Goal: Navigation & Orientation: Find specific page/section

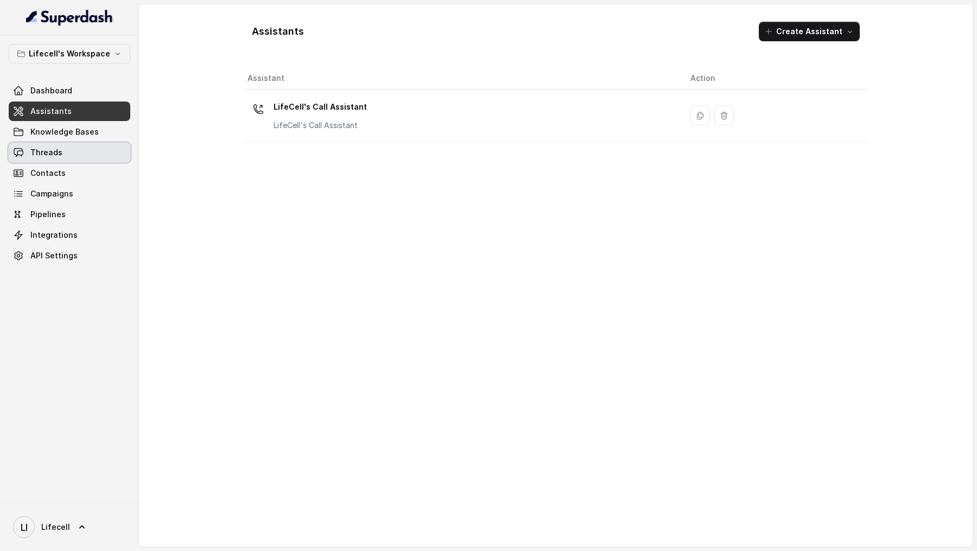
click at [118, 149] on link "Threads" at bounding box center [70, 153] width 122 height 20
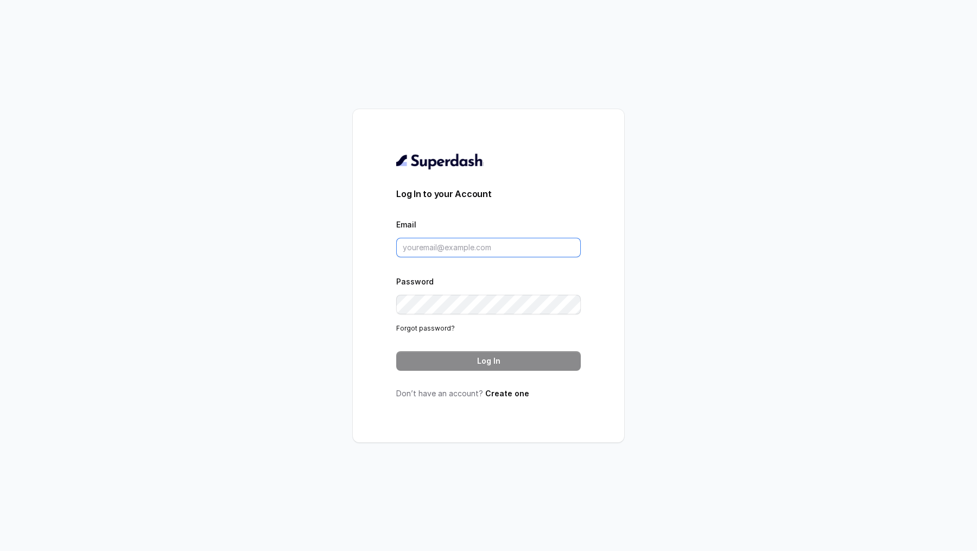
type input "[DOMAIN_NAME][EMAIL_ADDRESS][DOMAIN_NAME]"
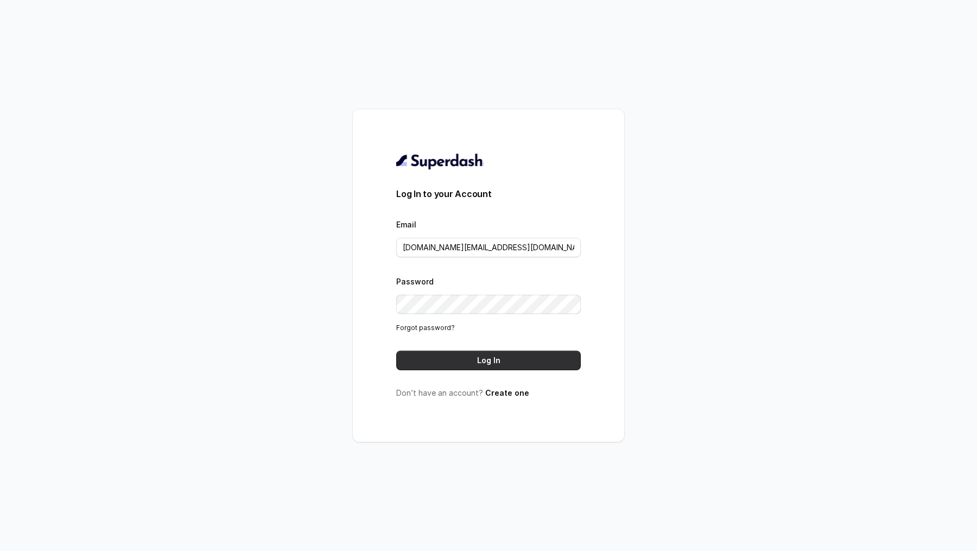
click at [481, 363] on button "Log In" at bounding box center [488, 361] width 185 height 20
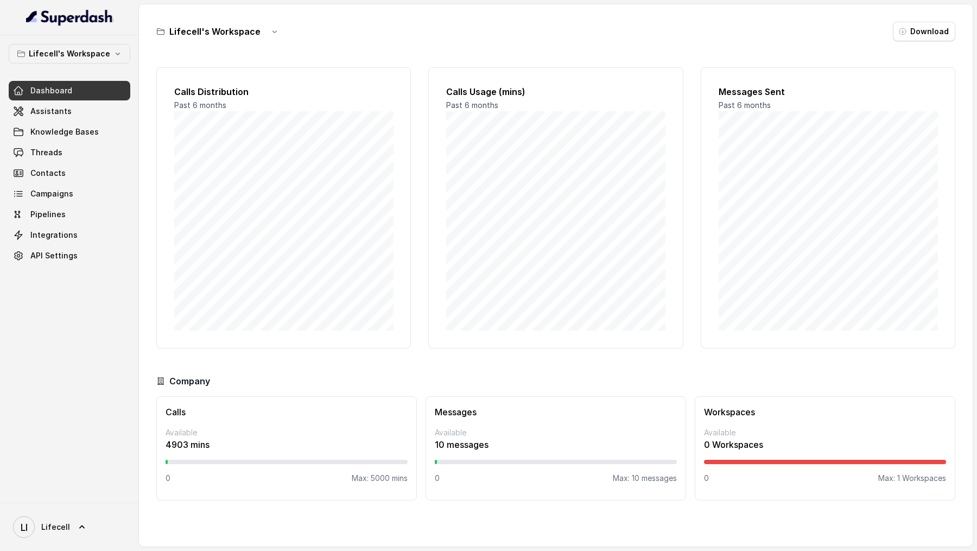
click at [82, 513] on link "LI Lifecell" at bounding box center [70, 527] width 122 height 30
click at [82, 520] on link "LI Lifecell" at bounding box center [70, 527] width 122 height 30
click at [81, 523] on icon at bounding box center [82, 527] width 11 height 11
click at [97, 503] on link "Logout" at bounding box center [71, 496] width 135 height 20
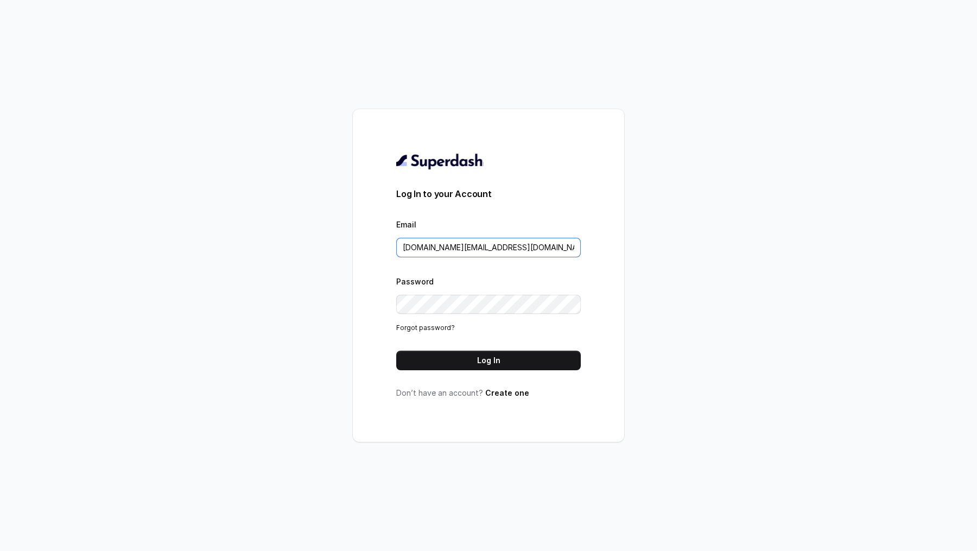
click at [527, 255] on input "[DOMAIN_NAME][EMAIL_ADDRESS][DOMAIN_NAME]" at bounding box center [488, 248] width 185 height 20
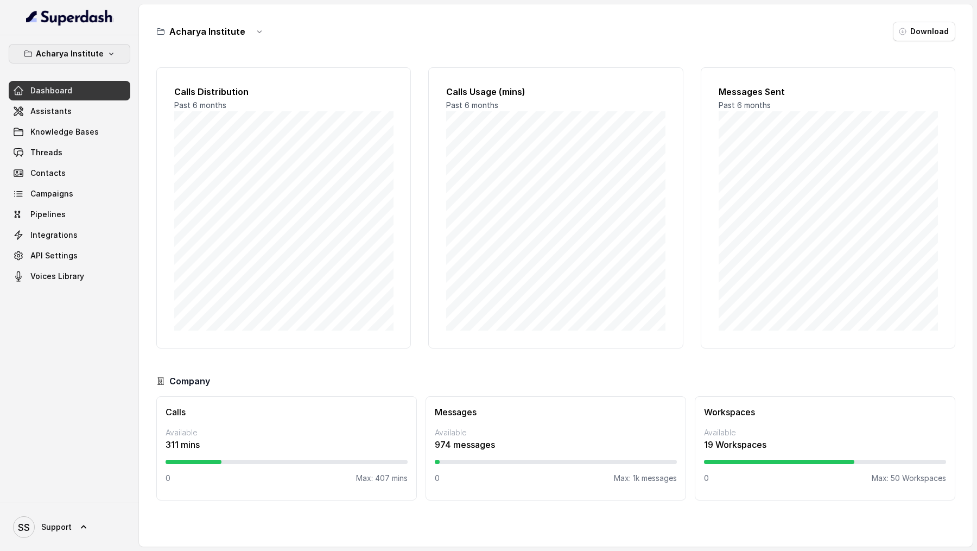
click at [117, 46] on button "Acharya Institute" at bounding box center [70, 54] width 122 height 20
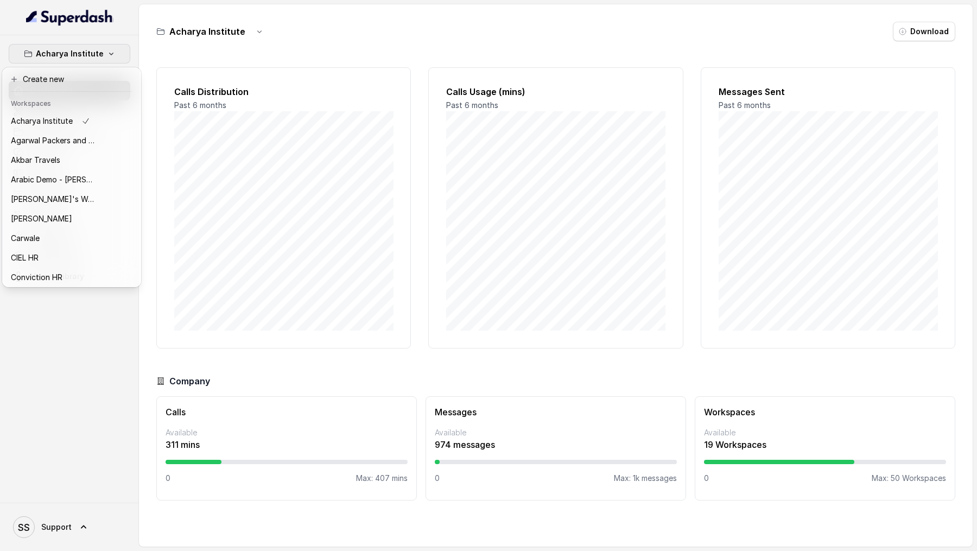
click at [70, 505] on nav "Acharya Institute Dashboard Assistants Knowledge Bases Threads Contacts Campaig…" at bounding box center [69, 275] width 139 height 551
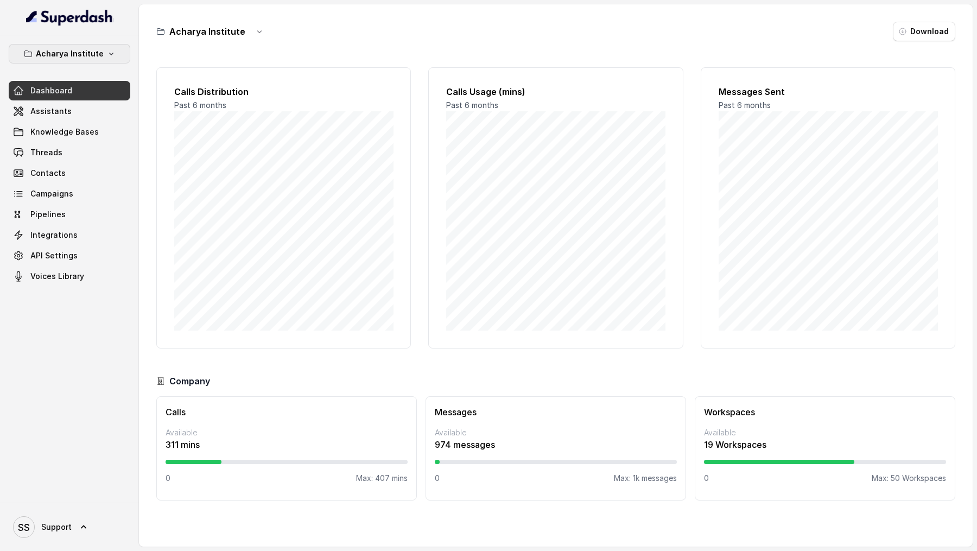
click at [58, 61] on button "Acharya Institute" at bounding box center [70, 54] width 122 height 20
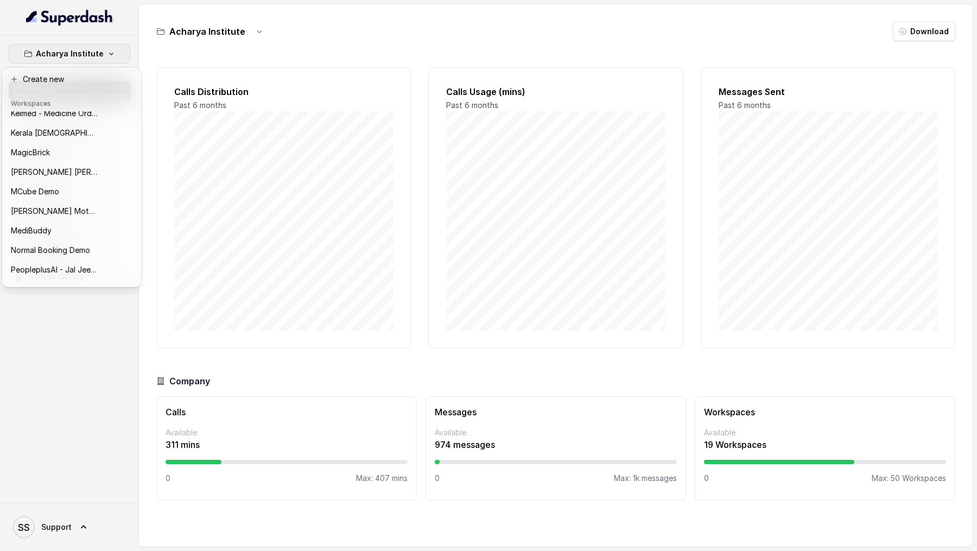
scroll to position [280, 0]
click at [58, 206] on p "MCube Premson Motors" at bounding box center [54, 212] width 87 height 13
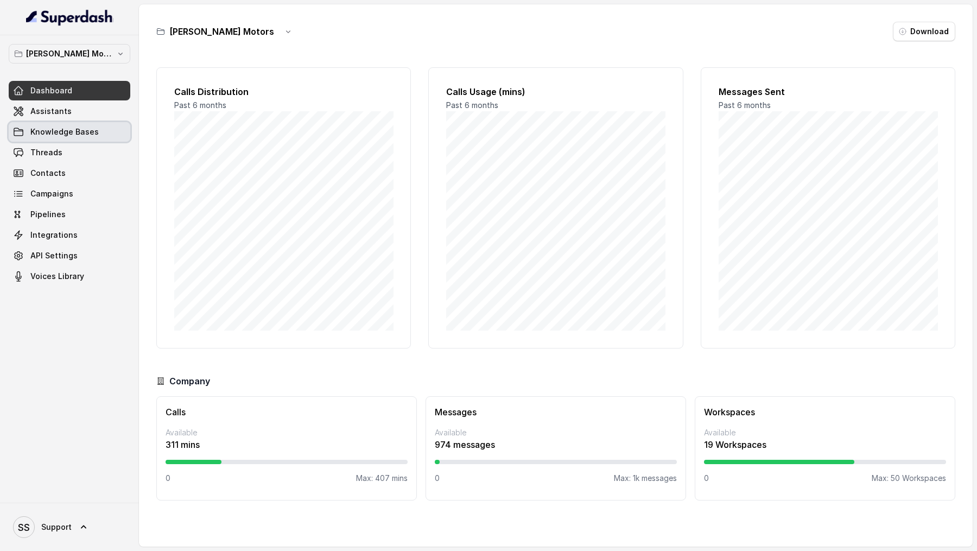
click at [67, 134] on span "Knowledge Bases" at bounding box center [64, 131] width 68 height 11
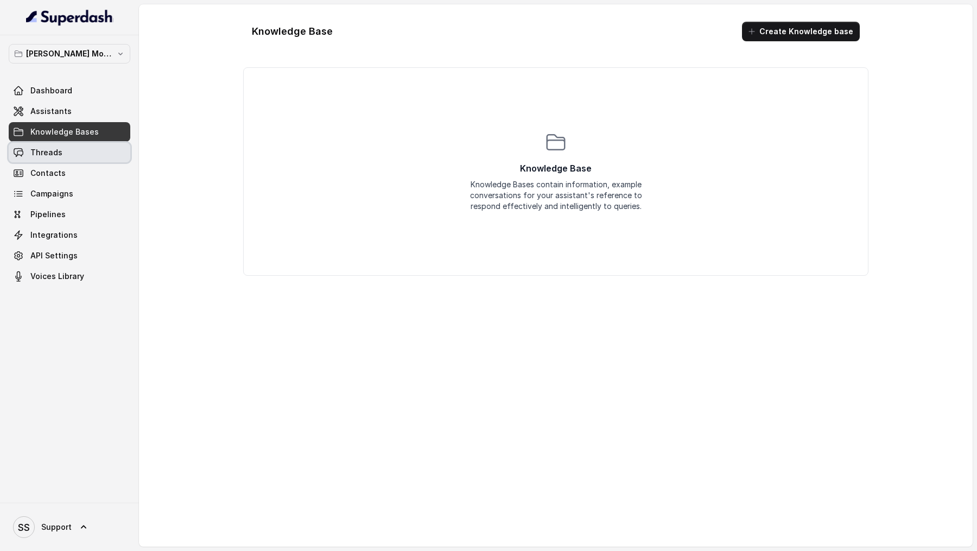
click at [67, 153] on link "Threads" at bounding box center [70, 153] width 122 height 20
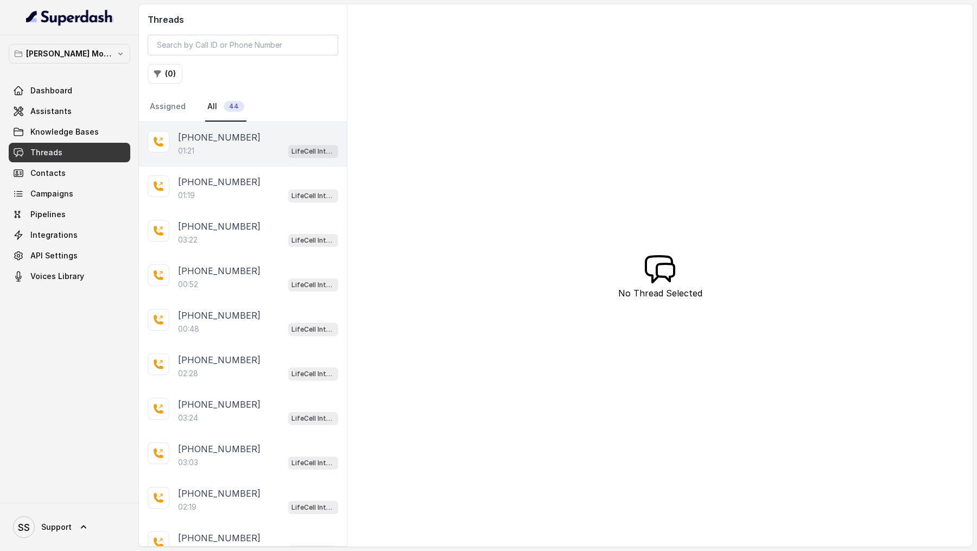
click at [234, 154] on div "01:21 LifeCell Internal" at bounding box center [258, 151] width 160 height 14
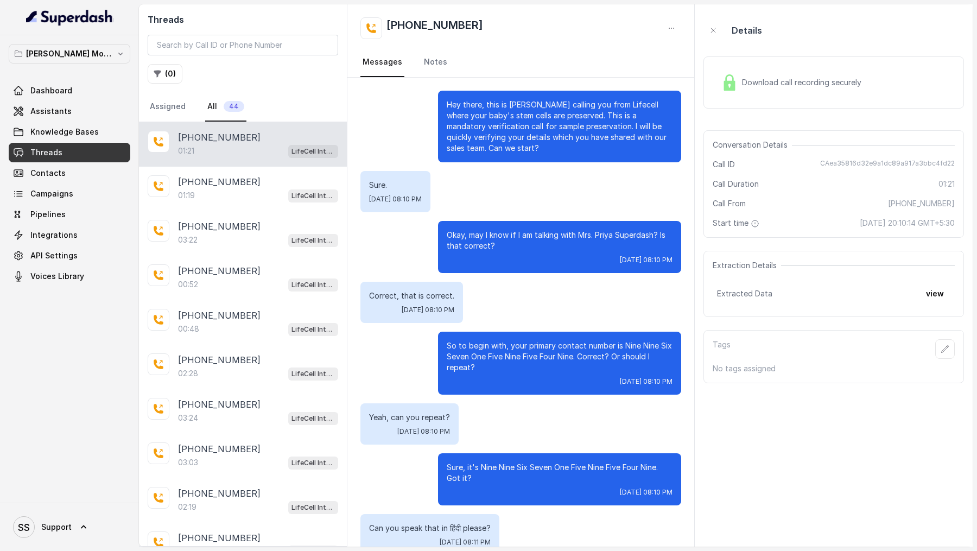
scroll to position [293, 0]
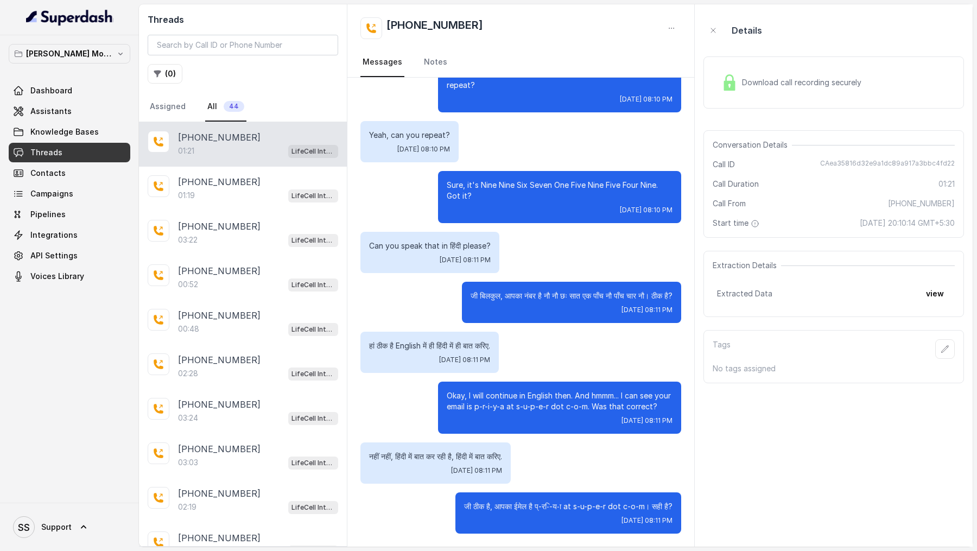
click at [33, 159] on link "Threads" at bounding box center [70, 153] width 122 height 20
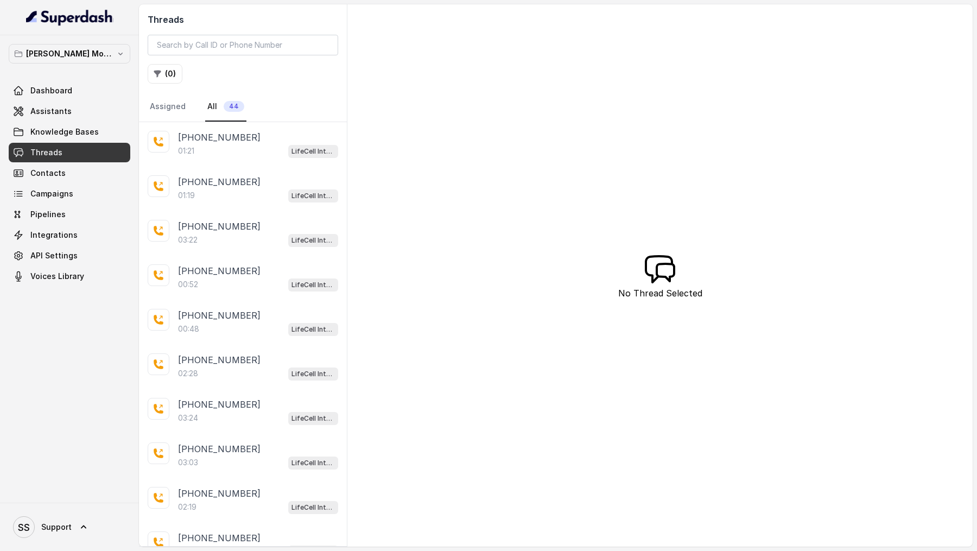
click at [36, 159] on link "Threads" at bounding box center [70, 153] width 122 height 20
click at [48, 144] on link "Threads" at bounding box center [70, 153] width 122 height 20
click at [54, 138] on link "Knowledge Bases" at bounding box center [70, 132] width 122 height 20
